Goal: Information Seeking & Learning: Understand process/instructions

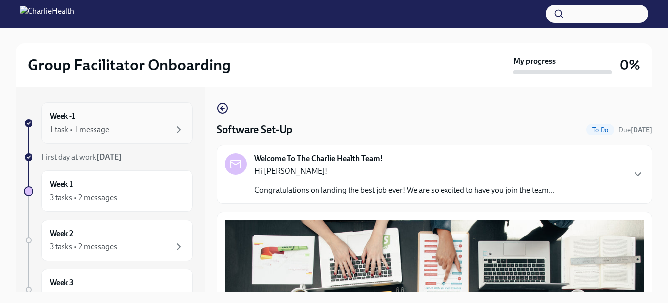
click at [129, 126] on div "1 task • 1 message" at bounding box center [117, 130] width 135 height 12
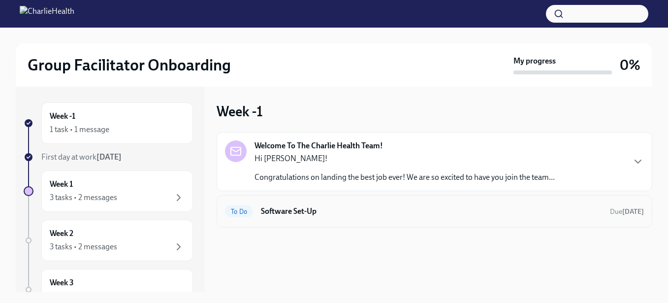
click at [297, 207] on h6 "Software Set-Up" at bounding box center [431, 211] width 341 height 11
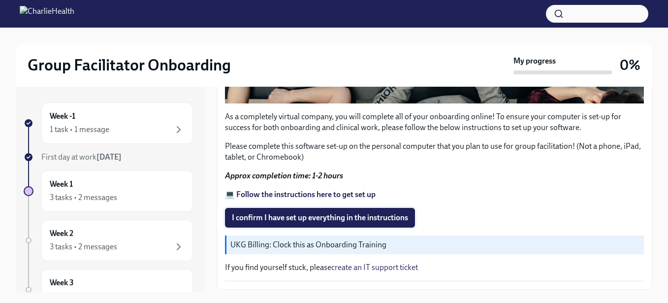
scroll to position [367, 0]
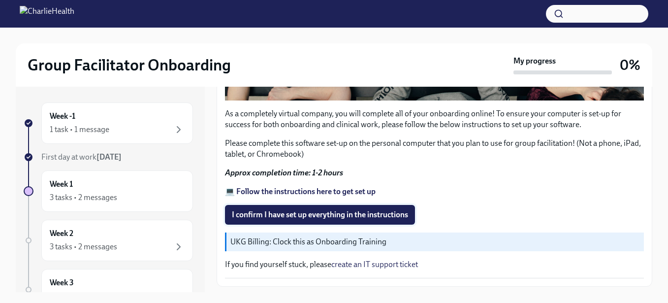
click at [297, 215] on span "I confirm I have set up everything in the instructions" at bounding box center [320, 215] width 176 height 10
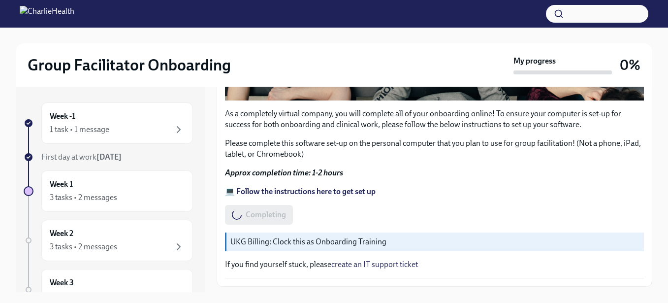
click at [264, 239] on p "UKG Billing: Clock this as Onboarding Training" at bounding box center [435, 241] width 410 height 11
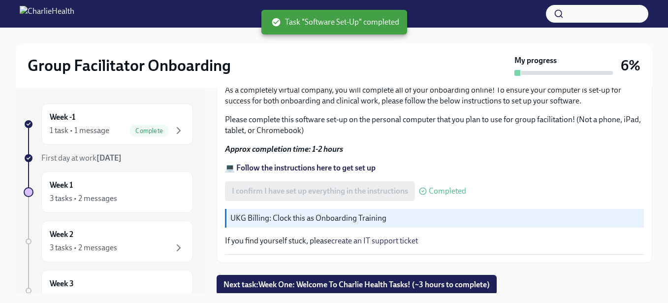
scroll to position [393, 0]
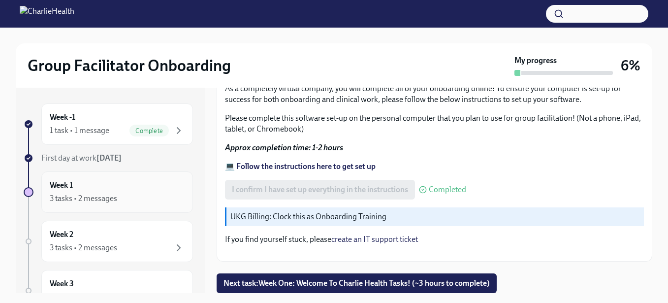
click at [141, 196] on div "3 tasks • 2 messages" at bounding box center [117, 198] width 135 height 12
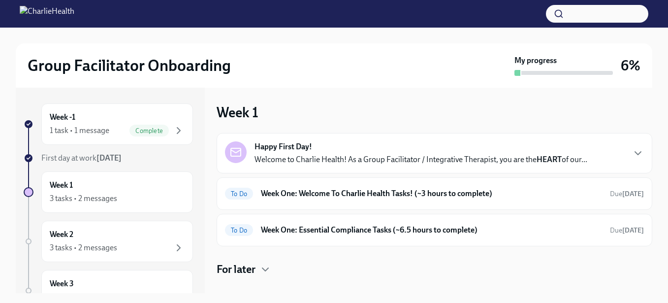
click at [322, 157] on p "Welcome to Charlie Health! As a Group Facilitator / Integrative Therapist, you …" at bounding box center [421, 159] width 333 height 11
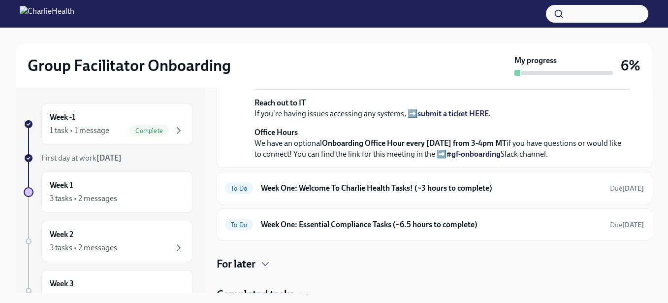
scroll to position [275, 0]
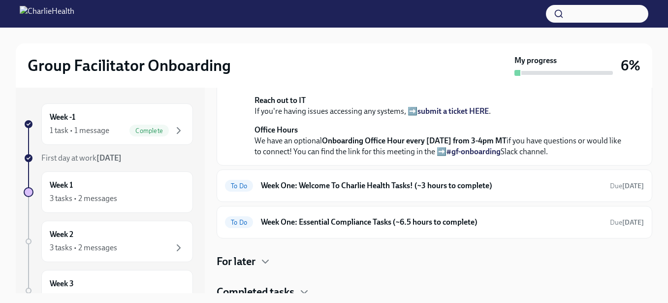
click at [371, 19] on strong "view the FULL onboarding plan HERE" at bounding box center [408, 13] width 128 height 9
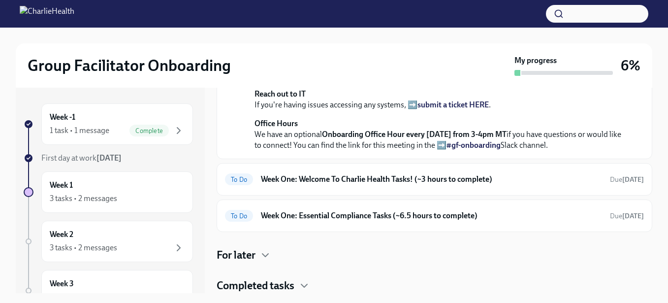
scroll to position [424, 0]
click at [302, 195] on div "To Do Week One: Welcome To Charlie Health Tasks! (~3 hours to complete) Due [DA…" at bounding box center [435, 179] width 436 height 32
click at [430, 185] on h6 "Week One: Welcome To Charlie Health Tasks! (~3 hours to complete)" at bounding box center [431, 179] width 341 height 11
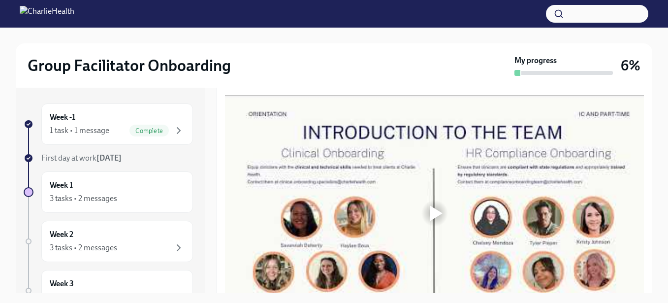
scroll to position [515, 0]
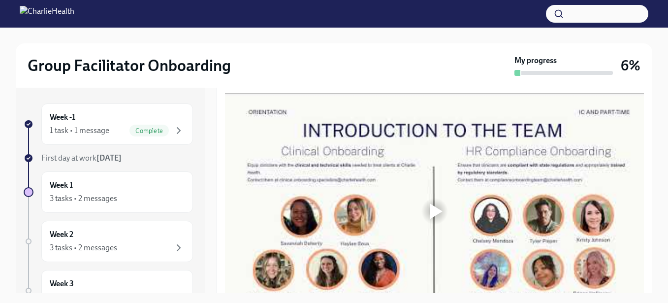
click at [431, 207] on div at bounding box center [436, 211] width 13 height 16
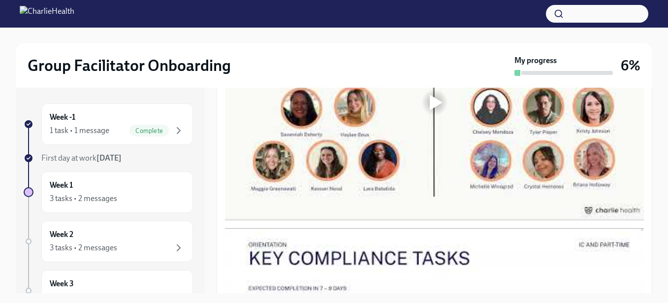
scroll to position [592, 0]
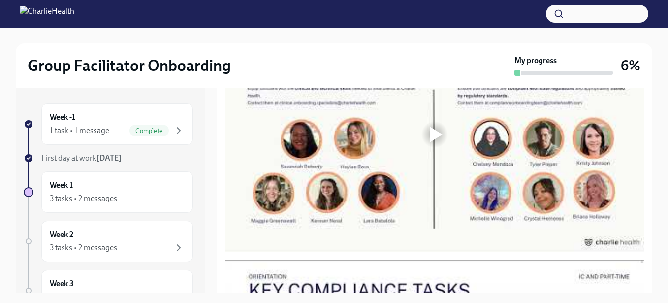
click at [432, 139] on div at bounding box center [436, 135] width 13 height 16
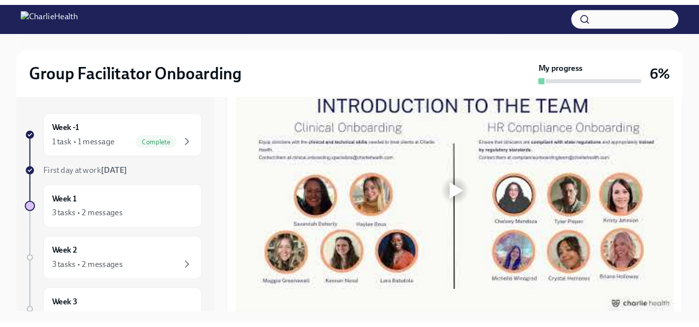
scroll to position [586, 0]
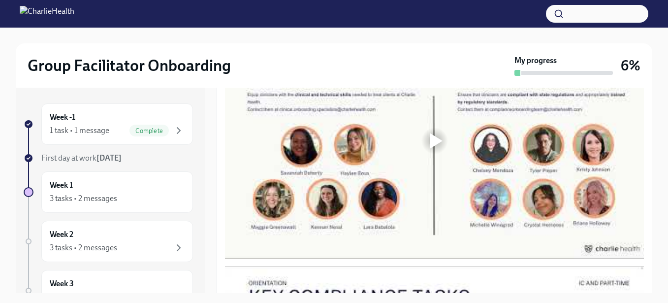
click at [436, 139] on div at bounding box center [436, 141] width 13 height 16
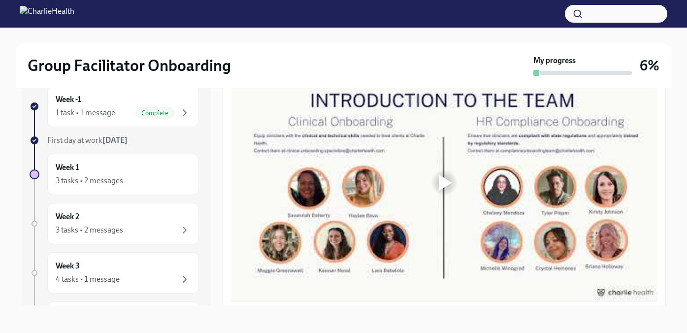
scroll to position [545, 0]
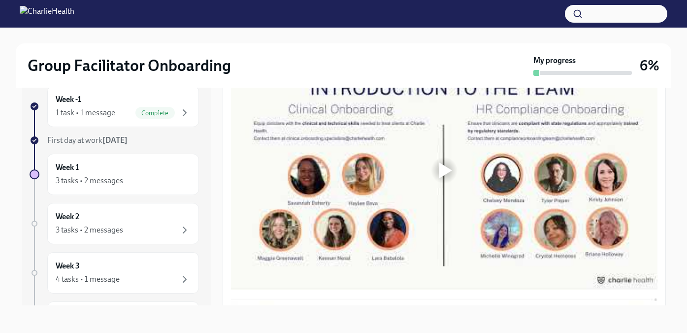
click at [437, 183] on div at bounding box center [444, 171] width 32 height 32
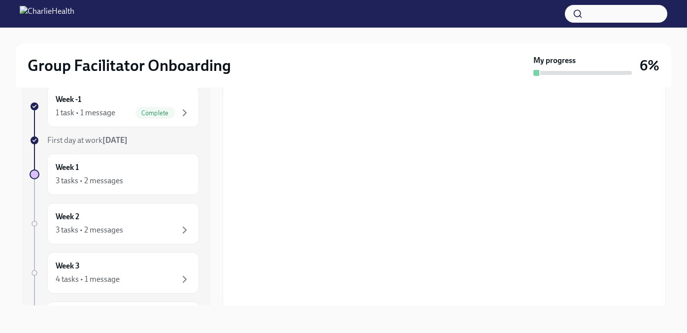
scroll to position [544, 0]
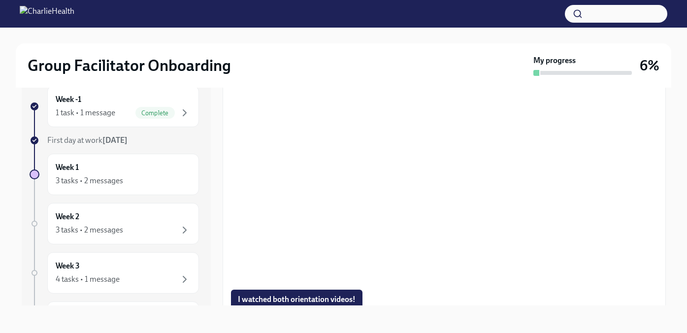
scroll to position [802, 0]
click at [527, 302] on div "I watched both orientation videos!" at bounding box center [444, 298] width 426 height 20
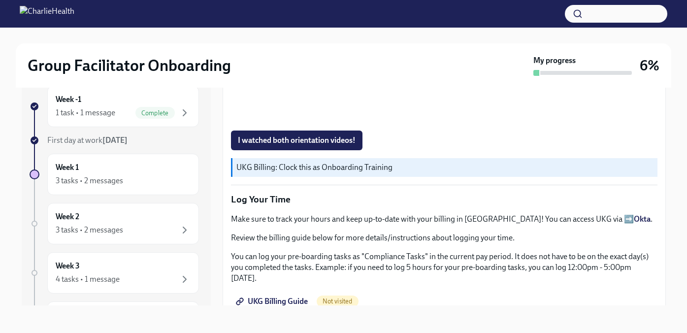
scroll to position [984, 0]
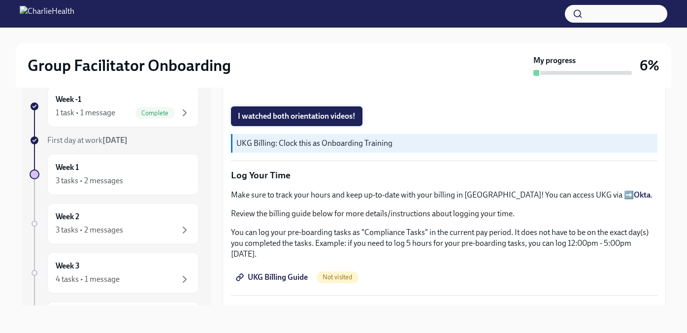
click at [313, 117] on span "I watched both orientation videos!" at bounding box center [297, 116] width 118 height 10
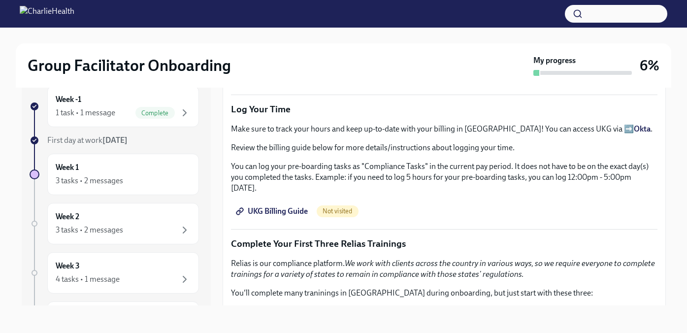
scroll to position [1051, 0]
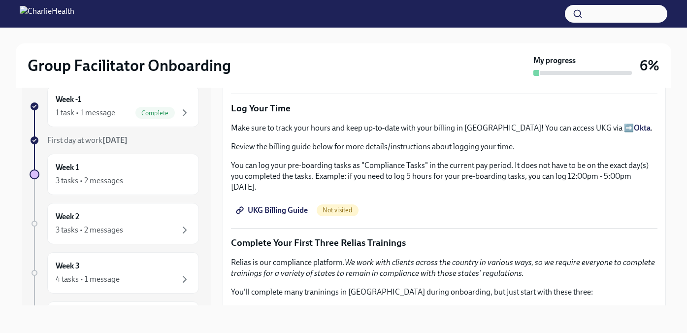
click at [275, 205] on span "UKG Billing Guide" at bounding box center [273, 210] width 70 height 10
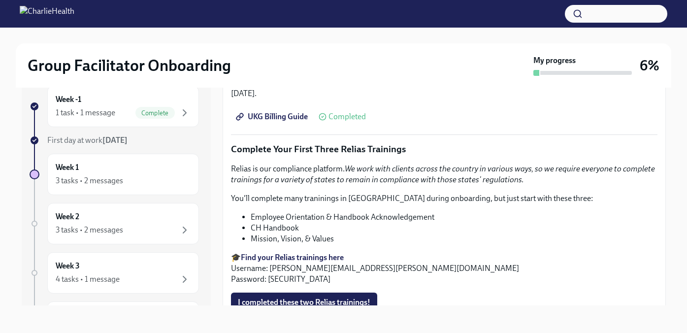
scroll to position [1142, 0]
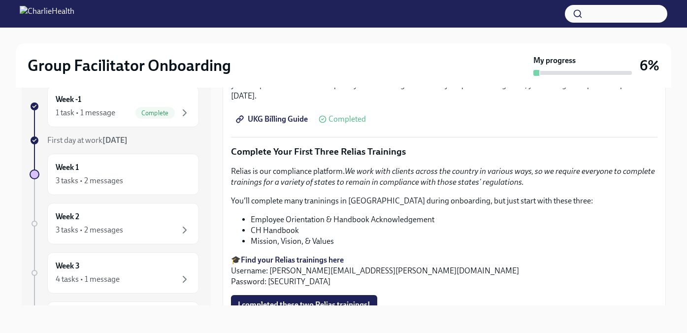
click at [279, 255] on strong "Find your Relias trainings here" at bounding box center [292, 259] width 103 height 9
click at [286, 299] on button "I completed these two Relias trainings!" at bounding box center [304, 305] width 146 height 20
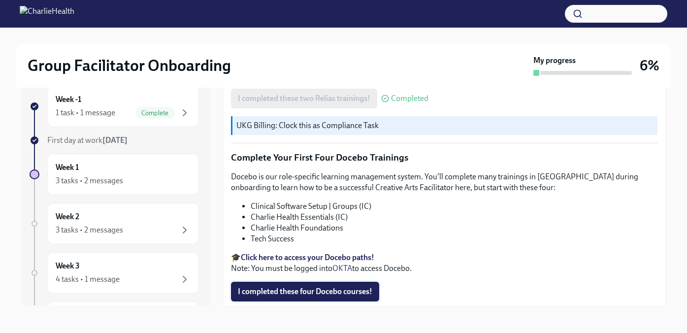
scroll to position [1346, 0]
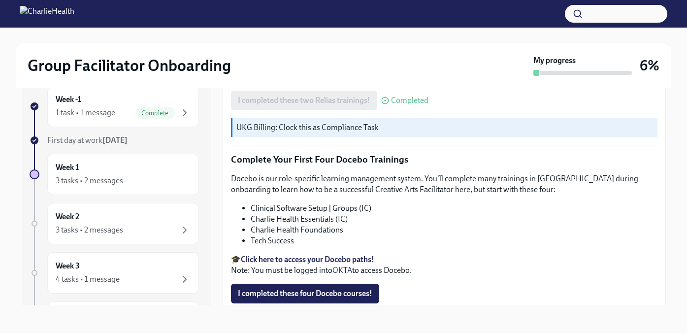
click at [277, 255] on strong "Click here to access your Docebo paths!" at bounding box center [307, 259] width 133 height 9
